Goal: Navigation & Orientation: Find specific page/section

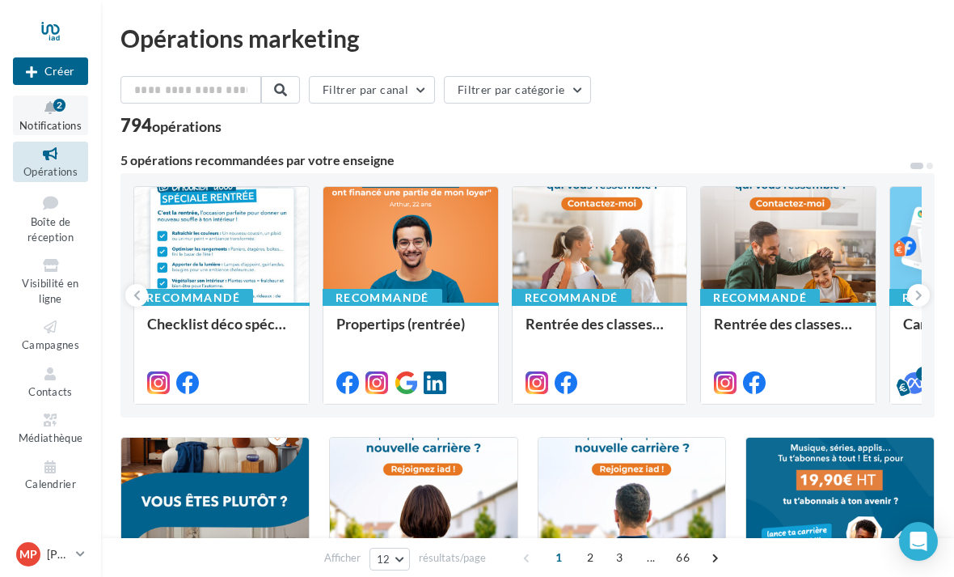
click at [50, 117] on button "Notifications 2" at bounding box center [50, 115] width 75 height 40
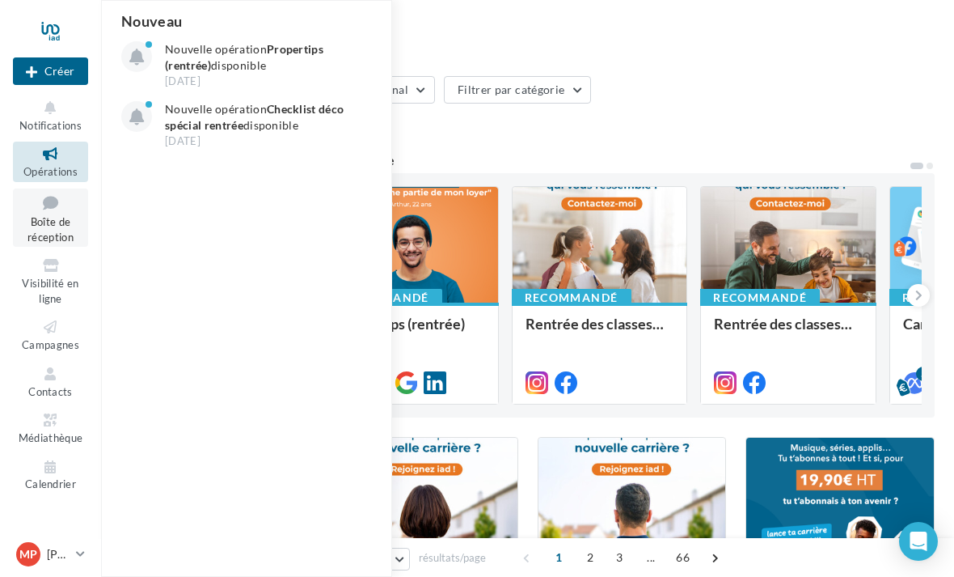
click at [28, 226] on link "Boîte de réception" at bounding box center [50, 217] width 75 height 59
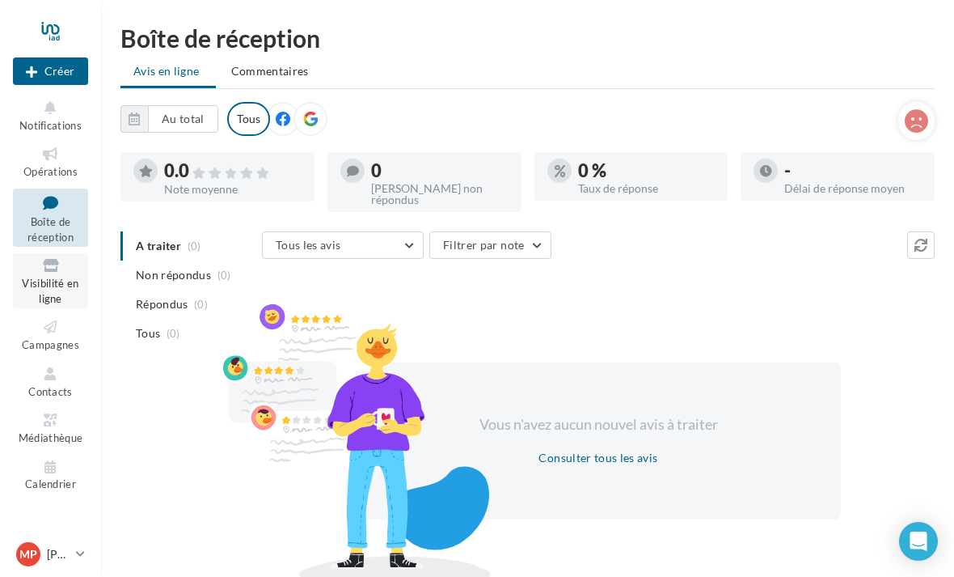
click at [44, 277] on span "Visibilité en ligne" at bounding box center [50, 291] width 57 height 28
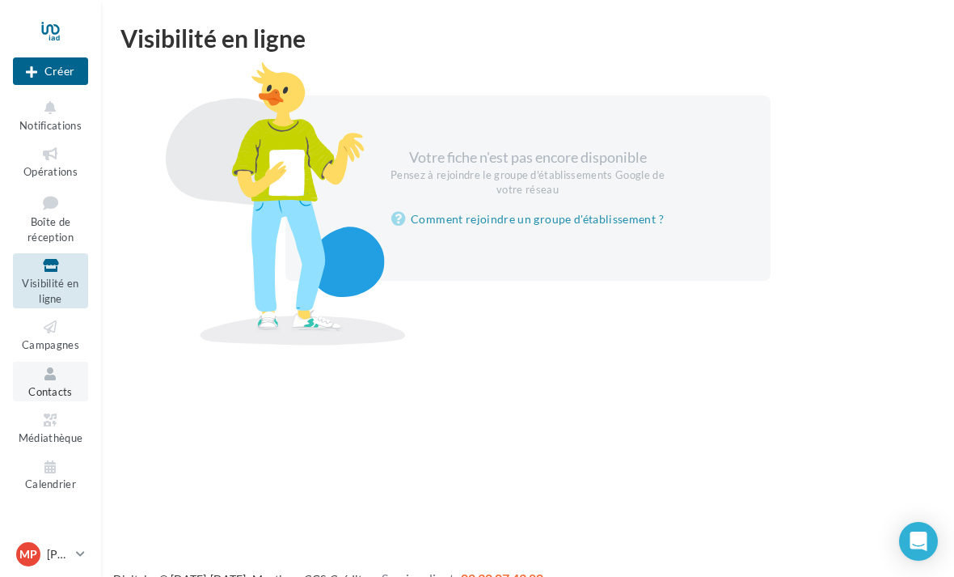
click at [60, 385] on span "Contacts" at bounding box center [50, 391] width 44 height 13
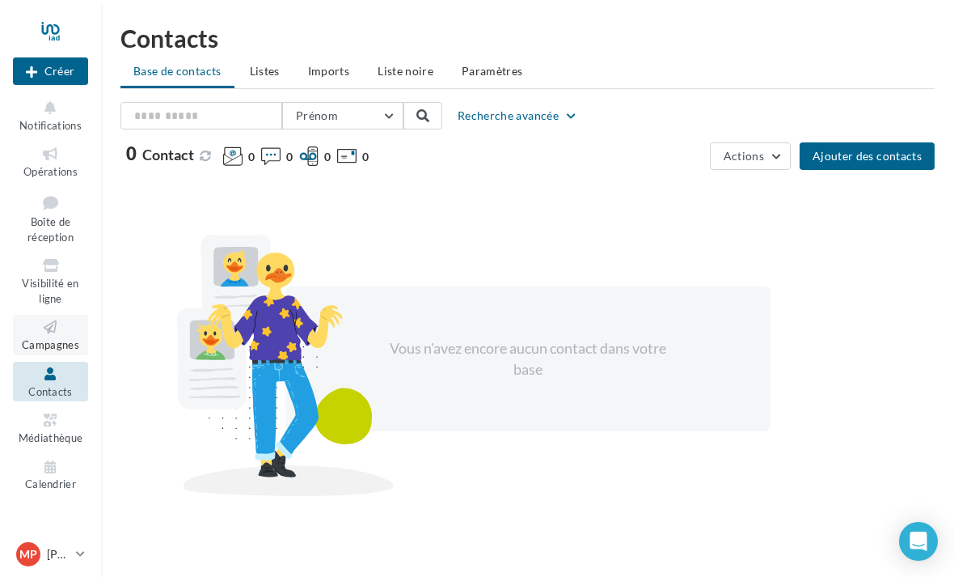
click at [75, 329] on icon at bounding box center [50, 327] width 65 height 19
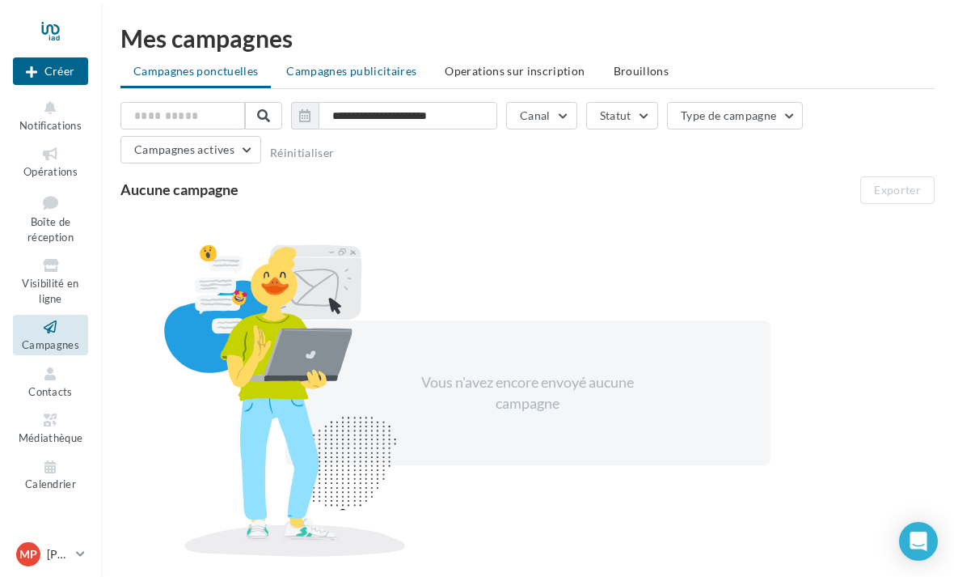
click at [339, 68] on span "Campagnes publicitaires" at bounding box center [351, 71] width 130 height 14
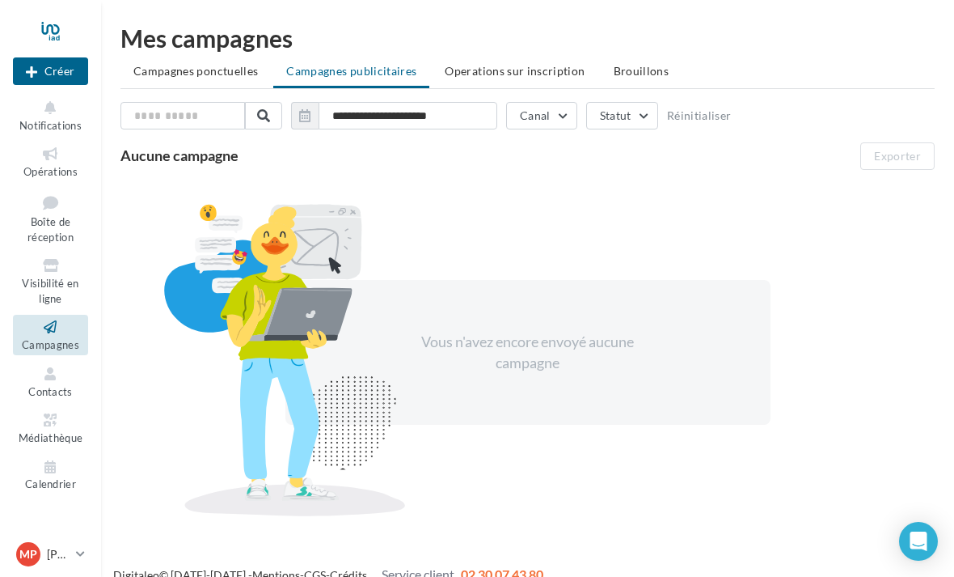
click at [498, 74] on span "Operations sur inscription" at bounding box center [515, 71] width 140 height 14
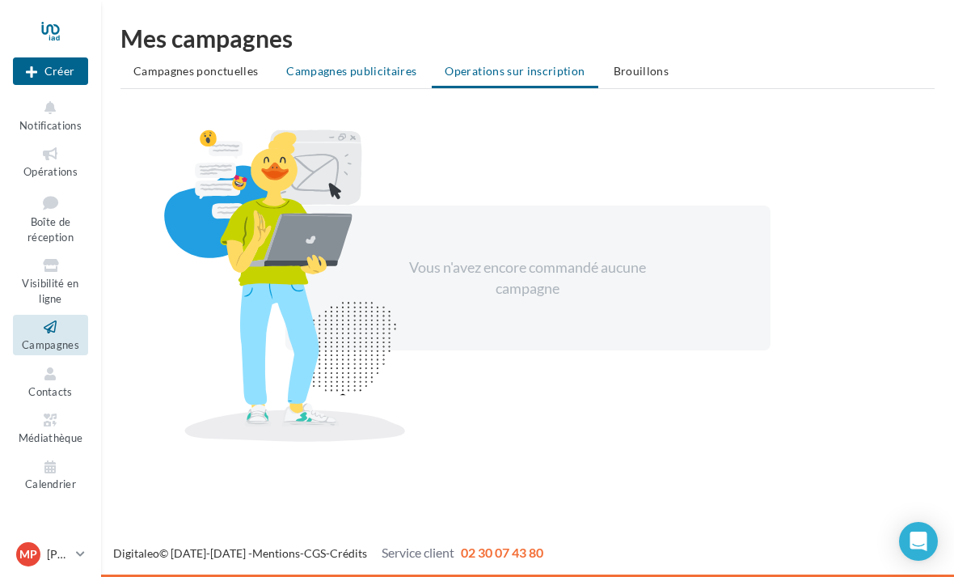
click at [343, 66] on span "Campagnes publicitaires" at bounding box center [351, 71] width 130 height 14
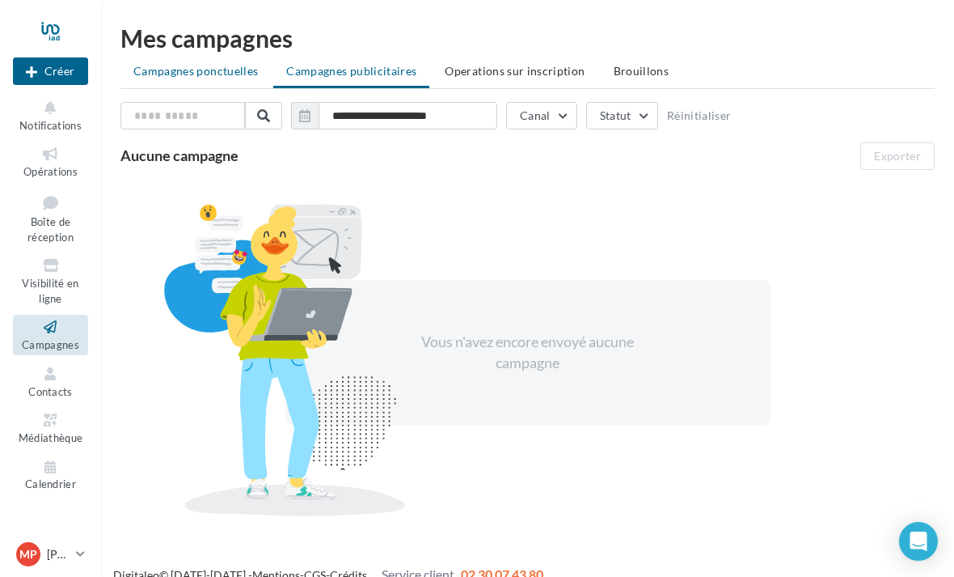
click at [227, 73] on span "Campagnes ponctuelles" at bounding box center [195, 71] width 125 height 14
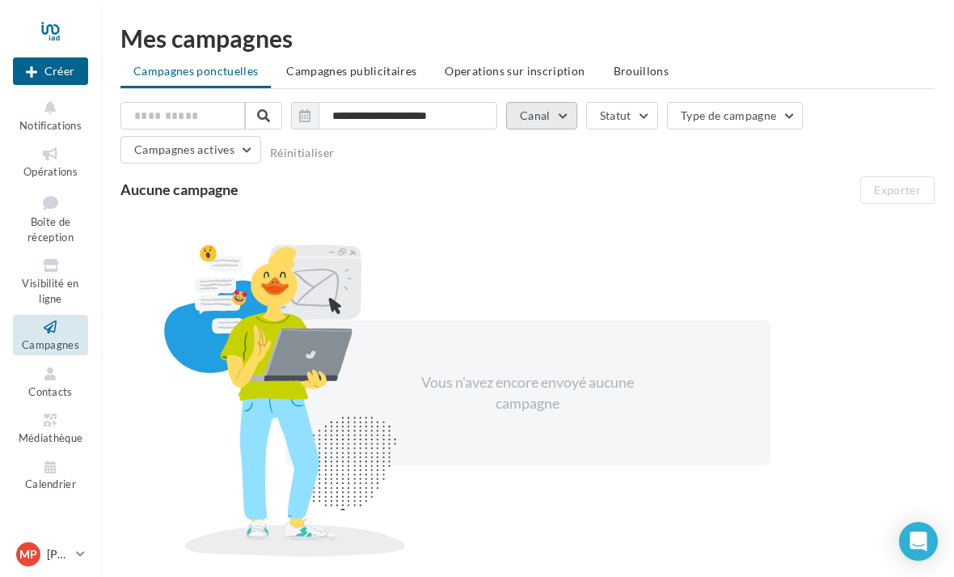
click at [558, 114] on button "Canal" at bounding box center [541, 115] width 71 height 27
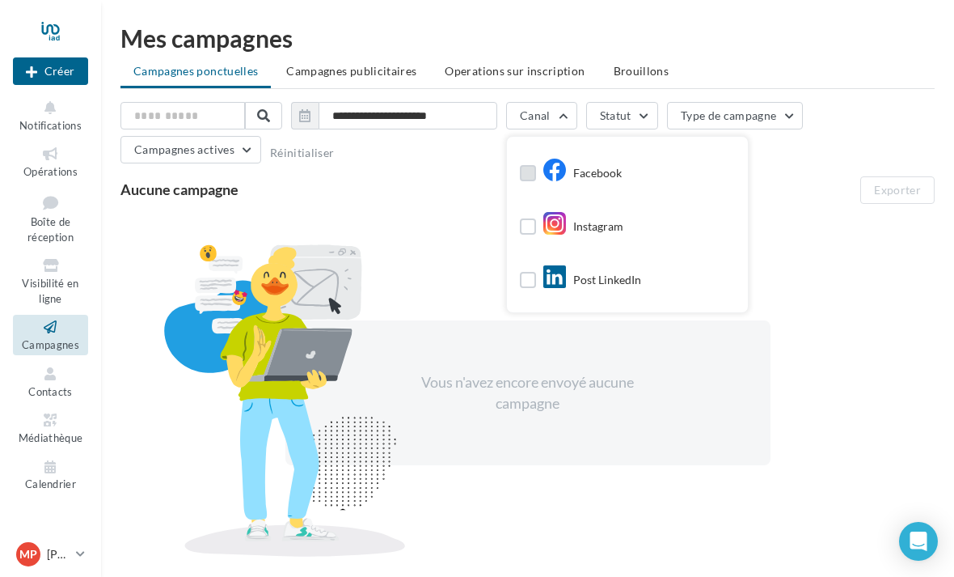
click at [528, 175] on label at bounding box center [528, 173] width 16 height 16
click at [522, 226] on label at bounding box center [528, 226] width 16 height 16
click at [526, 279] on label at bounding box center [528, 280] width 16 height 16
click at [535, 172] on label at bounding box center [528, 173] width 16 height 16
click at [529, 281] on icon at bounding box center [527, 279] width 11 height 11
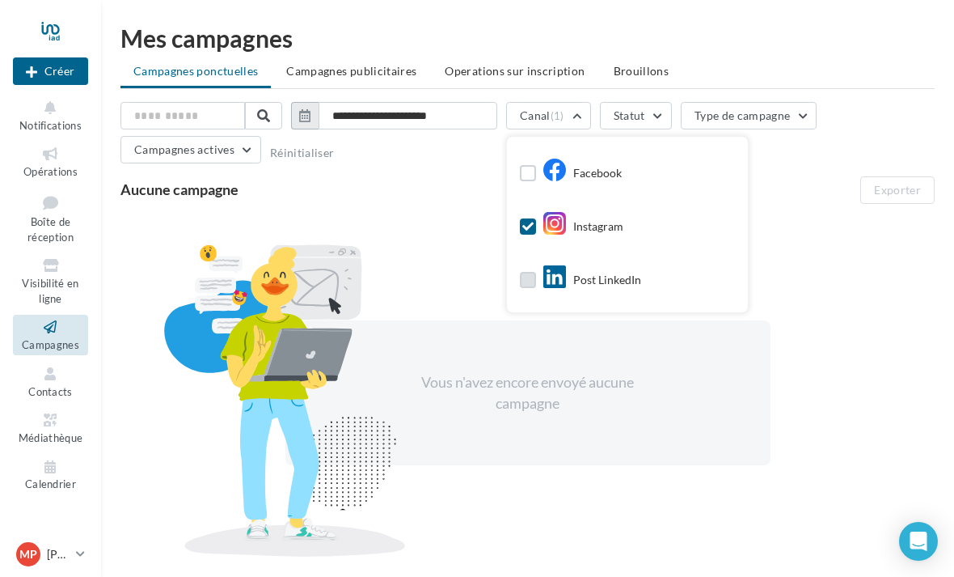
click at [308, 116] on icon "button" at bounding box center [304, 115] width 11 height 13
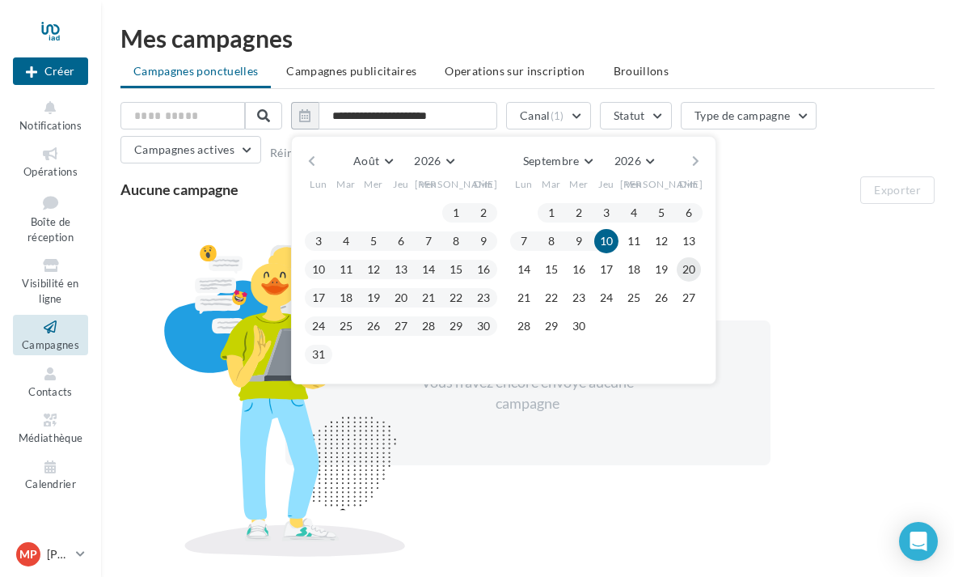
click at [688, 273] on button "20" at bounding box center [689, 269] width 24 height 24
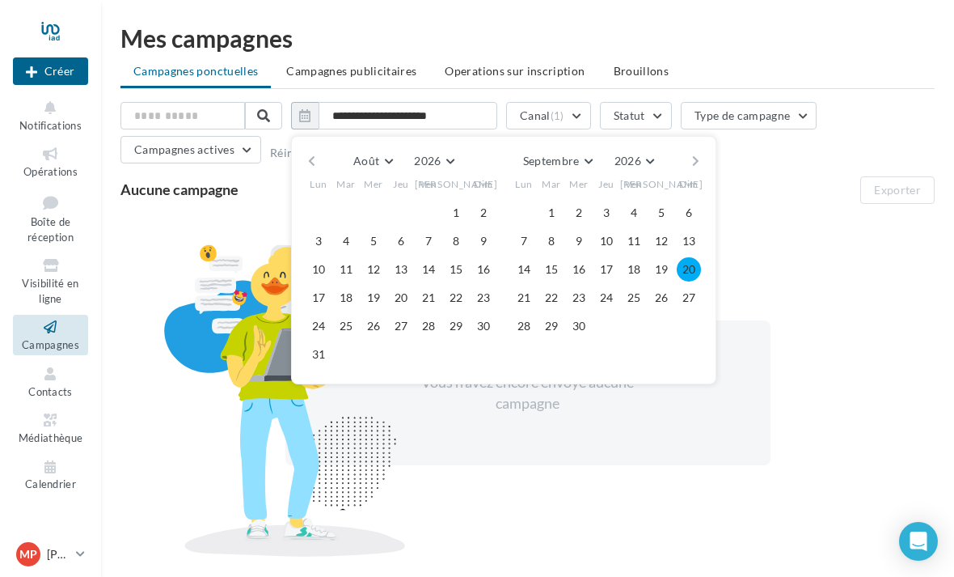
drag, startPoint x: 603, startPoint y: 244, endPoint x: 705, endPoint y: 277, distance: 106.9
click at [705, 277] on div "Août [PERSON_NAME] Mars Avril Mai Juin Juillet Août Septembre Octobre Novembre …" at bounding box center [503, 260] width 425 height 248
click at [771, 248] on div "Vous n'avez encore envoyé aucune campagne" at bounding box center [527, 393] width 814 height 352
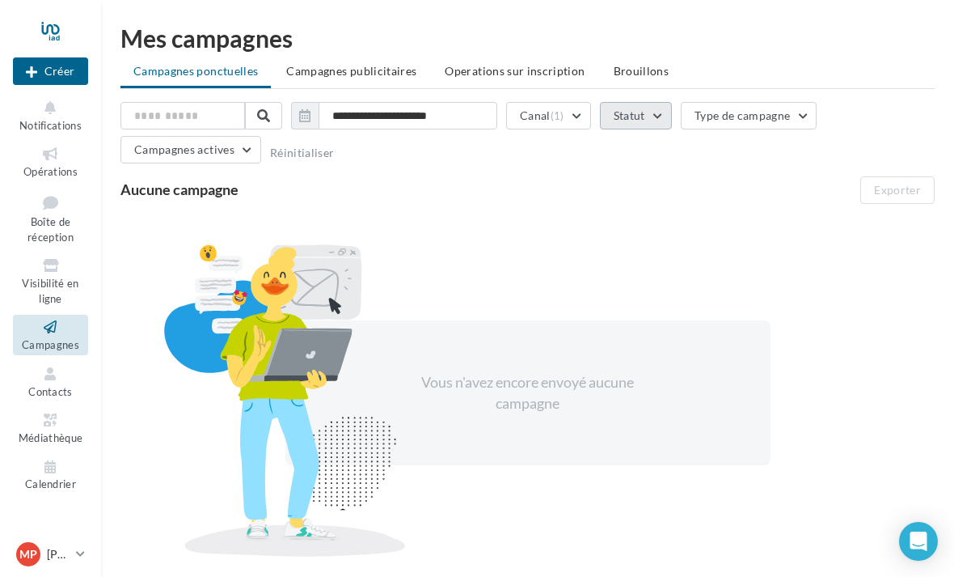
click at [663, 117] on button "Statut" at bounding box center [636, 115] width 72 height 27
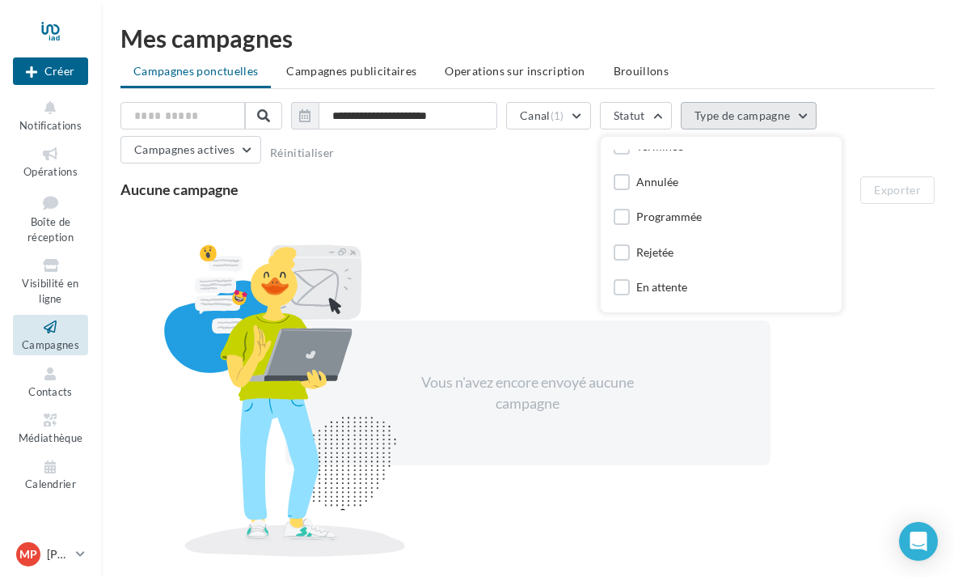
click at [805, 115] on button "Type de campagne" at bounding box center [749, 115] width 137 height 27
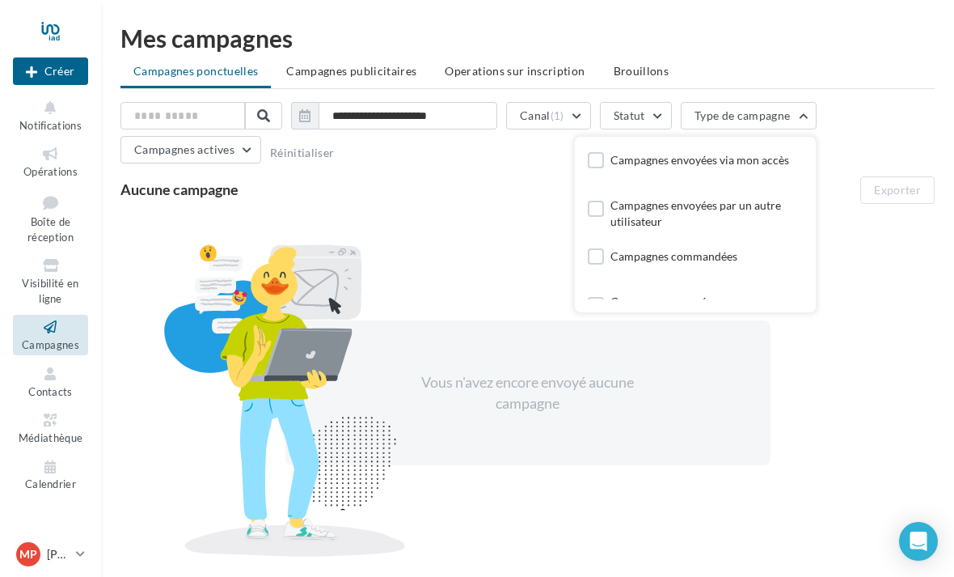
scroll to position [0, 0]
click at [663, 117] on button "Statut" at bounding box center [636, 115] width 72 height 27
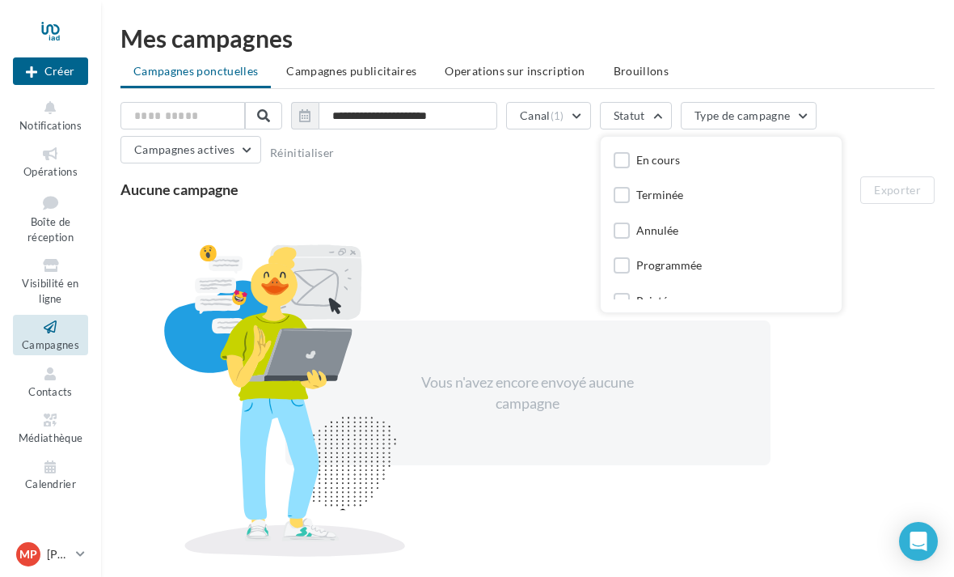
click at [438, 196] on div "Aucune campagne Exporter" at bounding box center [527, 189] width 814 height 27
click at [246, 153] on button "Campagnes actives" at bounding box center [190, 149] width 141 height 27
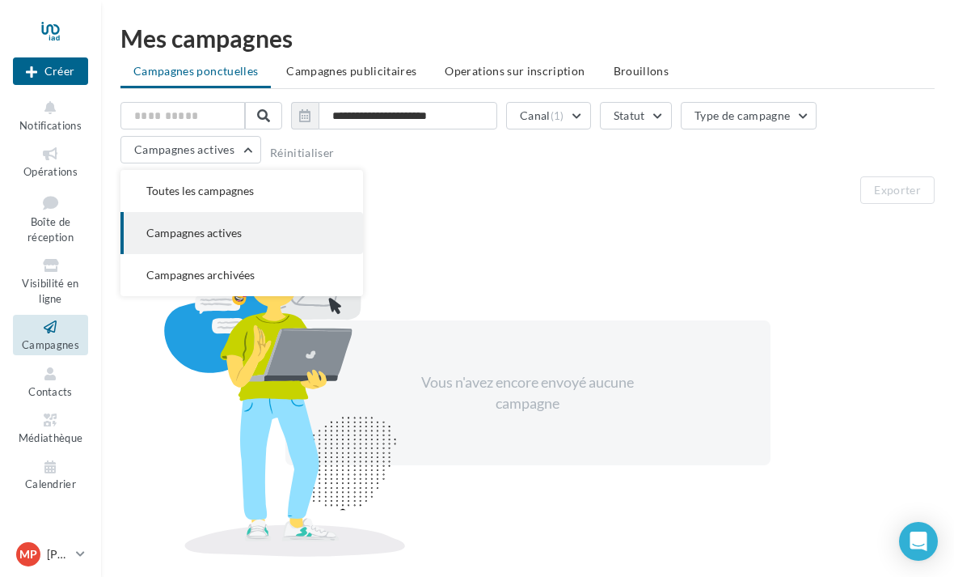
click at [233, 204] on button "Toutes les campagnes" at bounding box center [241, 191] width 243 height 42
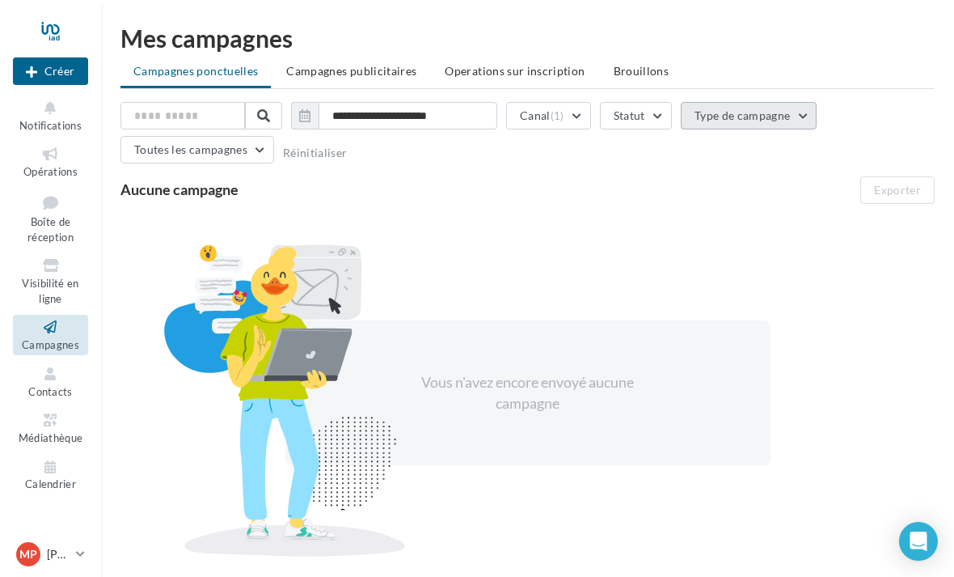
click at [805, 126] on button "Type de campagne" at bounding box center [749, 115] width 137 height 27
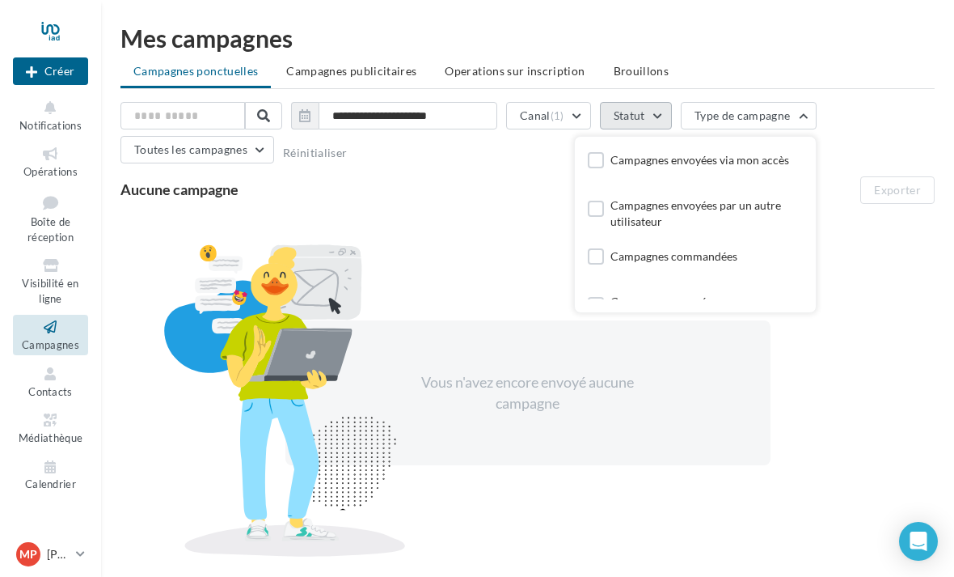
click at [659, 123] on button "Statut" at bounding box center [636, 115] width 72 height 27
